Goal: Find specific page/section: Find specific page/section

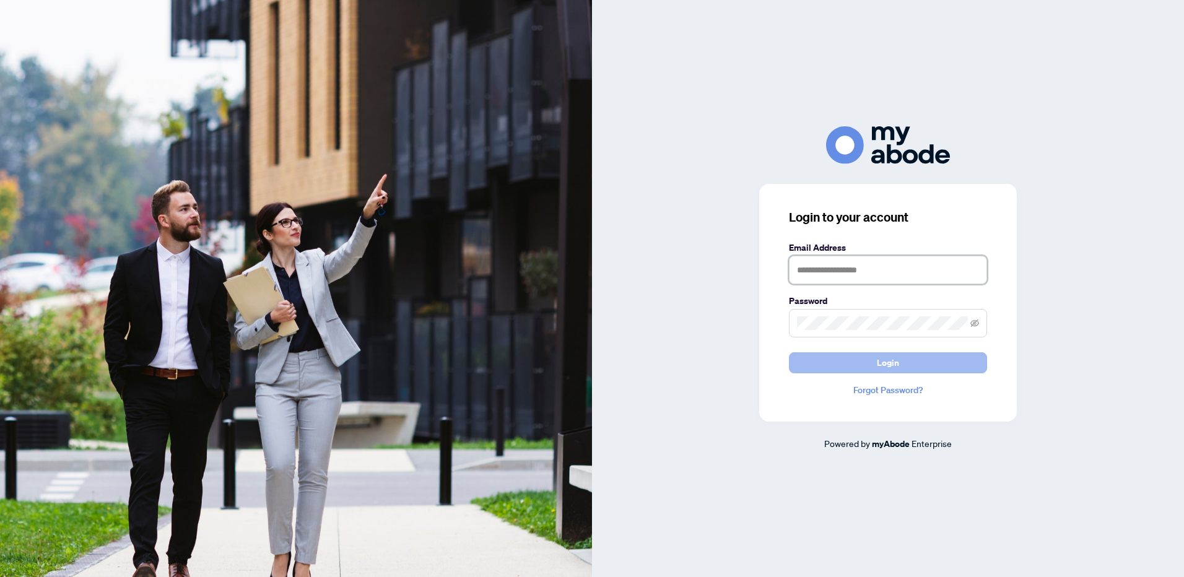
type input "**********"
click at [903, 367] on button "Login" at bounding box center [888, 362] width 198 height 21
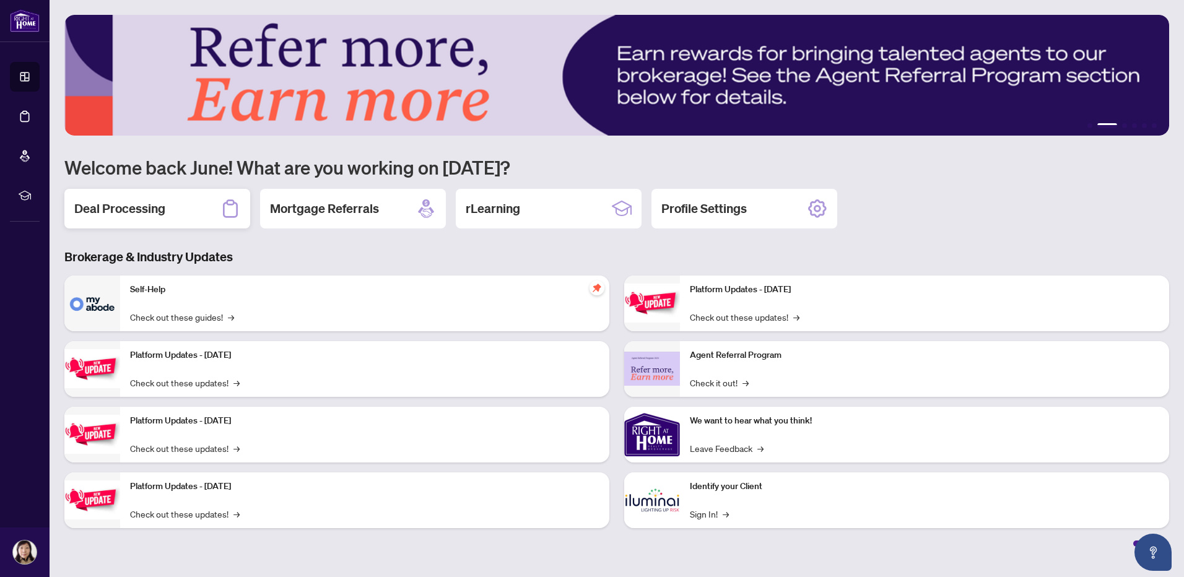
click at [117, 214] on h2 "Deal Processing" at bounding box center [119, 208] width 91 height 17
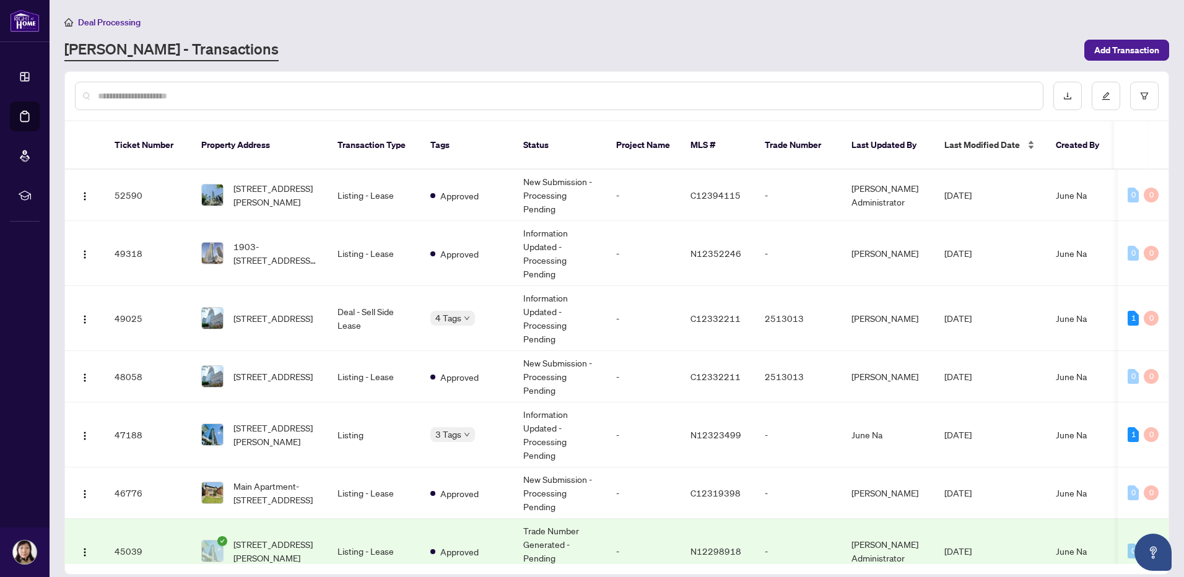
click at [976, 140] on span "Last Modified Date" at bounding box center [983, 145] width 76 height 14
